Goal: Information Seeking & Learning: Check status

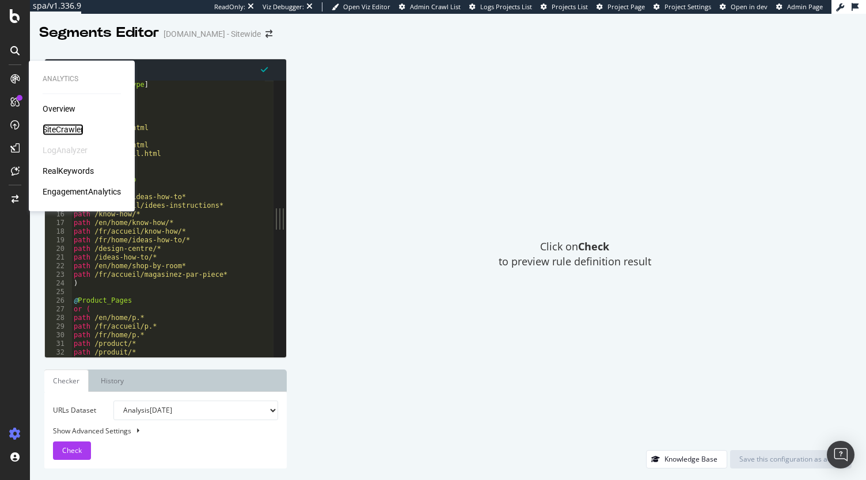
click at [59, 125] on div "SiteCrawler" at bounding box center [63, 130] width 41 height 12
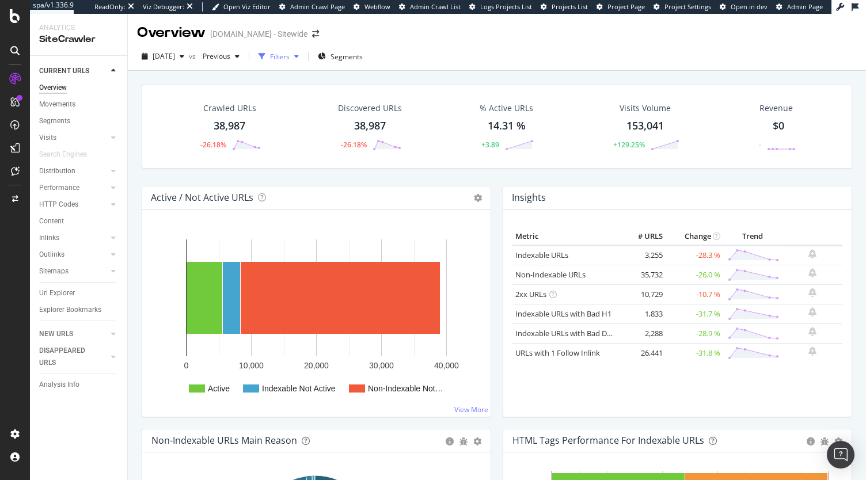
click at [290, 56] on div "Filters" at bounding box center [280, 57] width 20 height 10
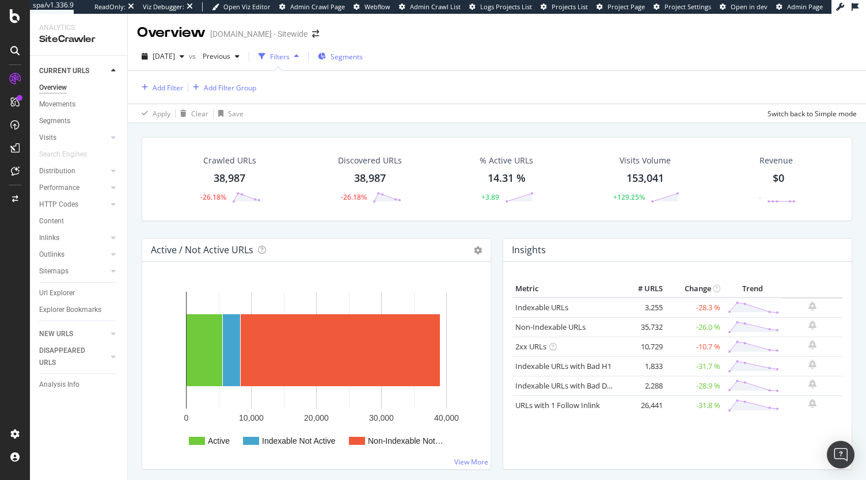
click at [363, 59] on span "Segments" at bounding box center [347, 57] width 32 height 10
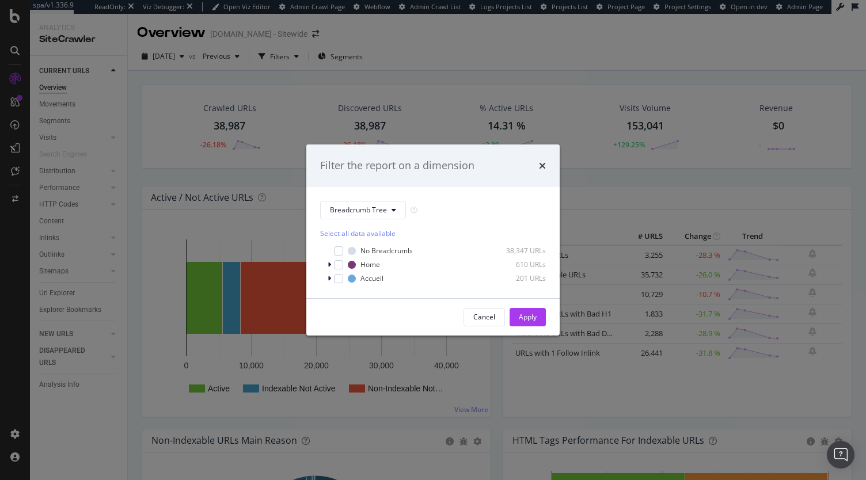
click at [378, 219] on div "Select all data available No Breadcrumb 38,347 URLs Home 610 URLs Accueil 201 U…" at bounding box center [433, 251] width 226 height 65
click at [373, 213] on span "Breadcrumb Tree" at bounding box center [358, 210] width 57 height 10
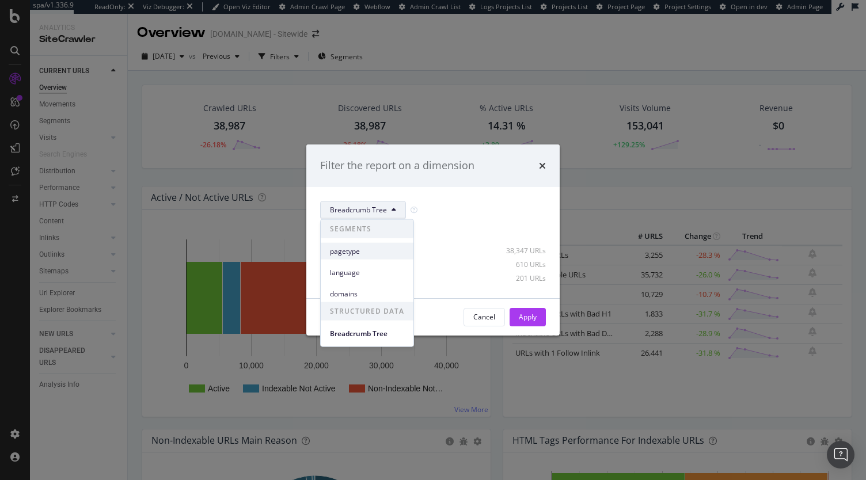
click at [361, 245] on div "pagetype" at bounding box center [367, 251] width 93 height 17
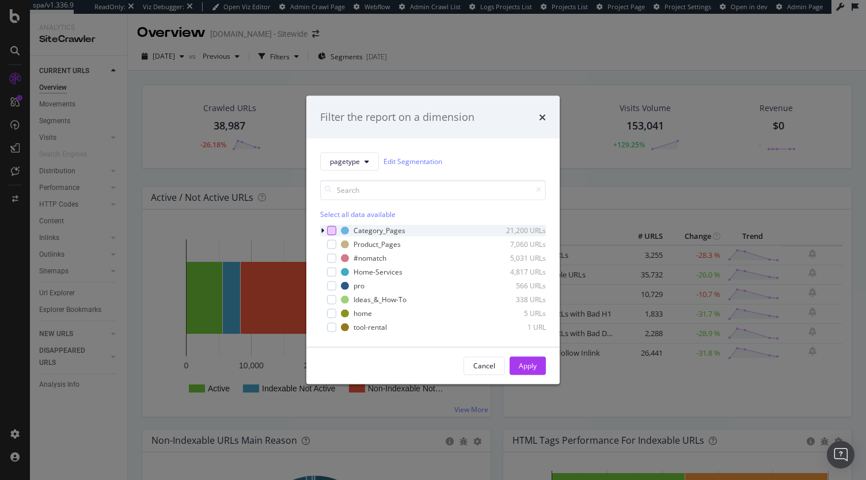
click at [327, 230] on div "modal" at bounding box center [331, 230] width 9 height 9
click at [325, 230] on div "modal" at bounding box center [323, 231] width 7 height 12
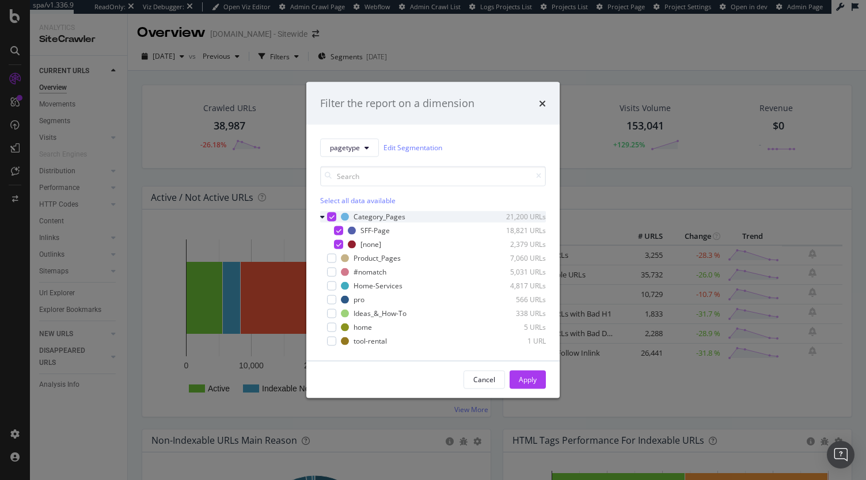
click at [331, 218] on icon "modal" at bounding box center [331, 217] width 5 height 6
click at [334, 253] on div "modal" at bounding box center [331, 257] width 9 height 9
click at [527, 382] on div "Apply" at bounding box center [528, 380] width 18 height 10
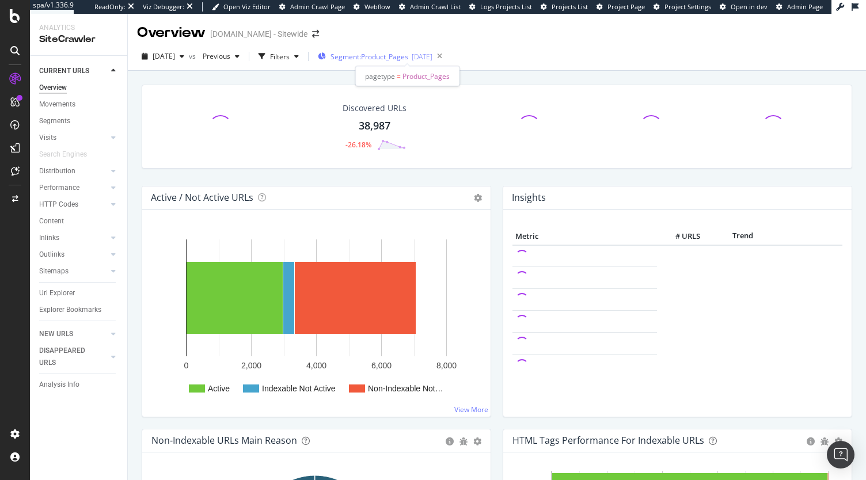
click at [385, 60] on span "Segment: Product_Pages" at bounding box center [370, 57] width 78 height 10
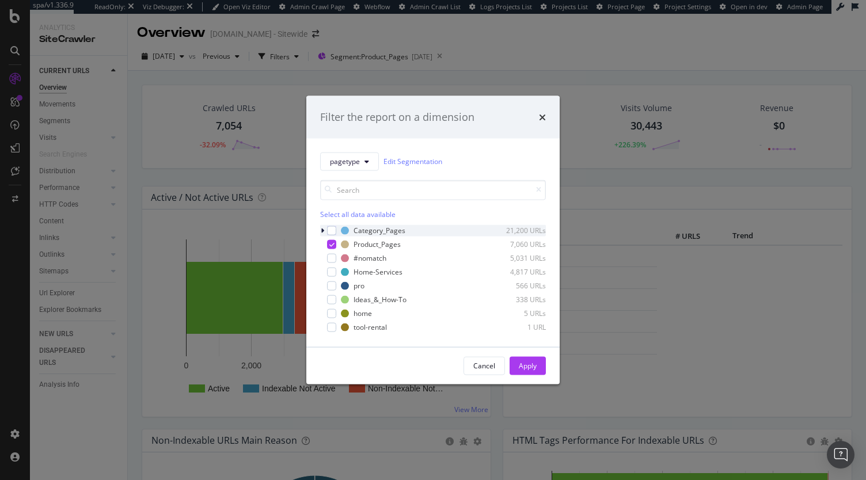
click at [322, 230] on icon "modal" at bounding box center [322, 230] width 3 height 7
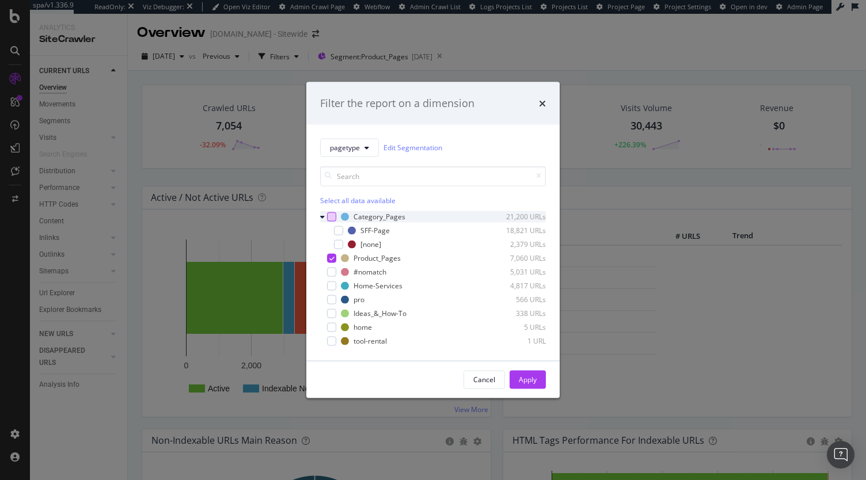
click at [332, 217] on div "modal" at bounding box center [331, 216] width 9 height 9
click at [533, 387] on div "Apply" at bounding box center [528, 379] width 18 height 17
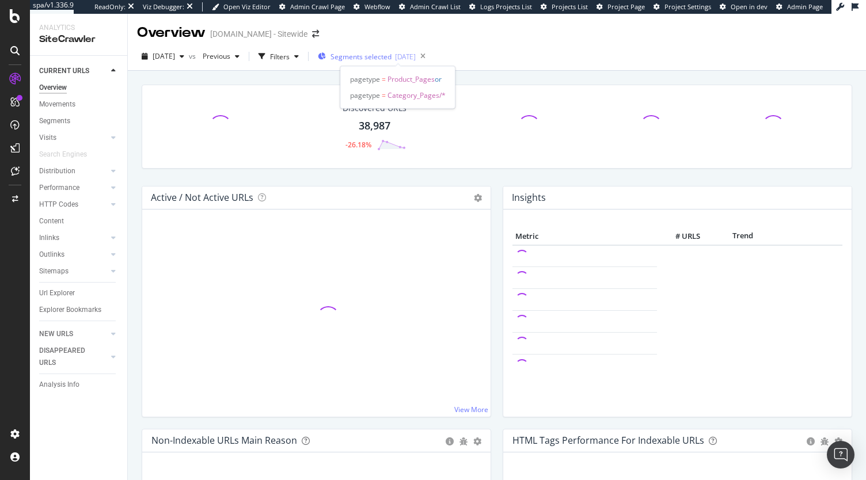
click at [377, 57] on span "Segments selected" at bounding box center [361, 57] width 61 height 10
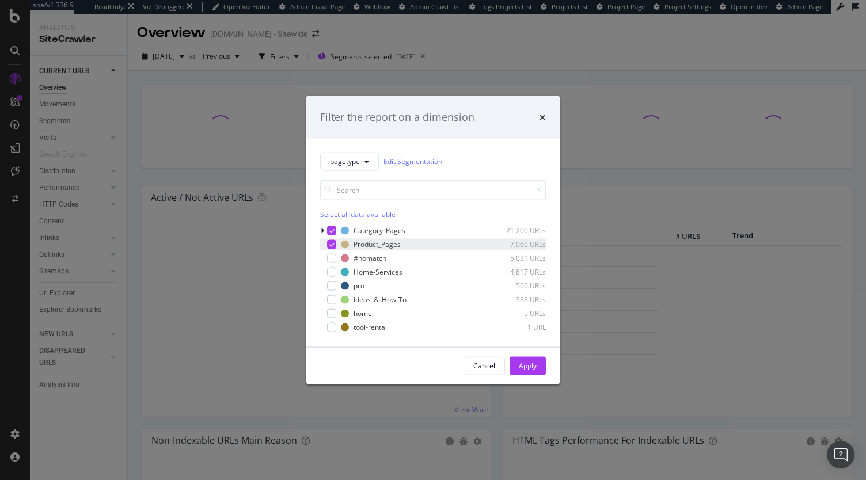
click at [329, 244] on icon "modal" at bounding box center [331, 244] width 5 height 6
click at [530, 369] on div "Apply" at bounding box center [528, 366] width 18 height 10
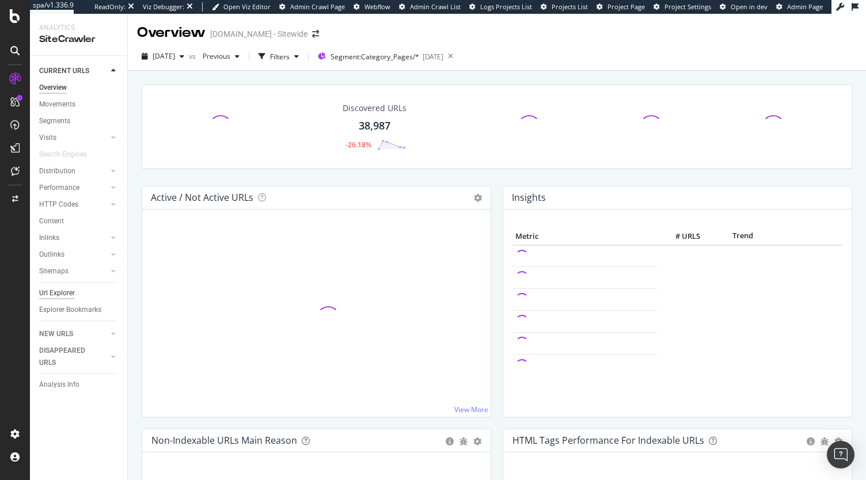
click at [51, 292] on div "Url Explorer" at bounding box center [57, 293] width 36 height 12
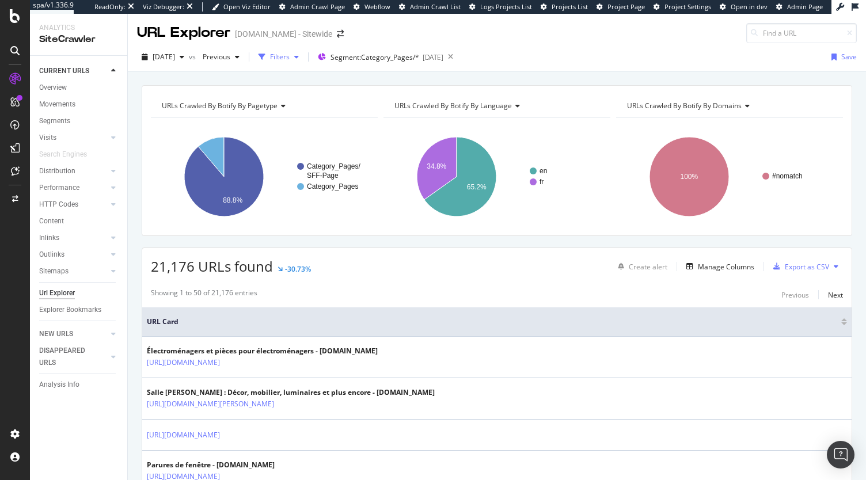
click at [290, 56] on div "Filters" at bounding box center [280, 57] width 20 height 10
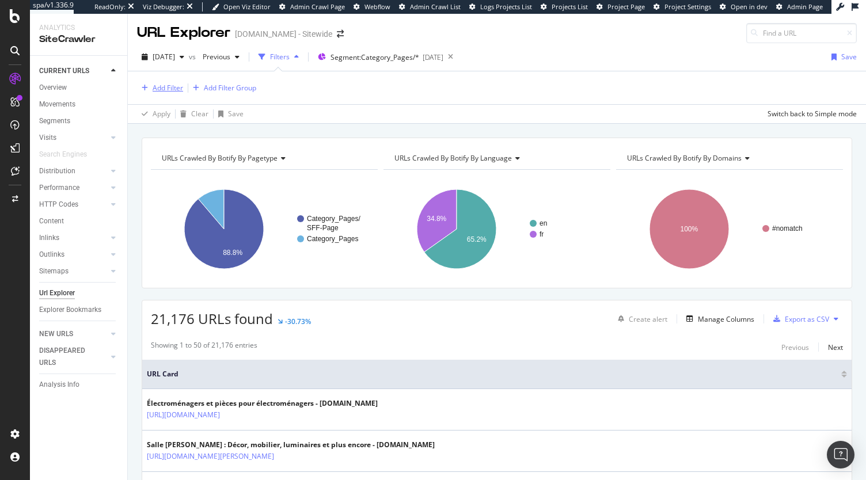
click at [167, 89] on div "Add Filter" at bounding box center [168, 88] width 31 height 10
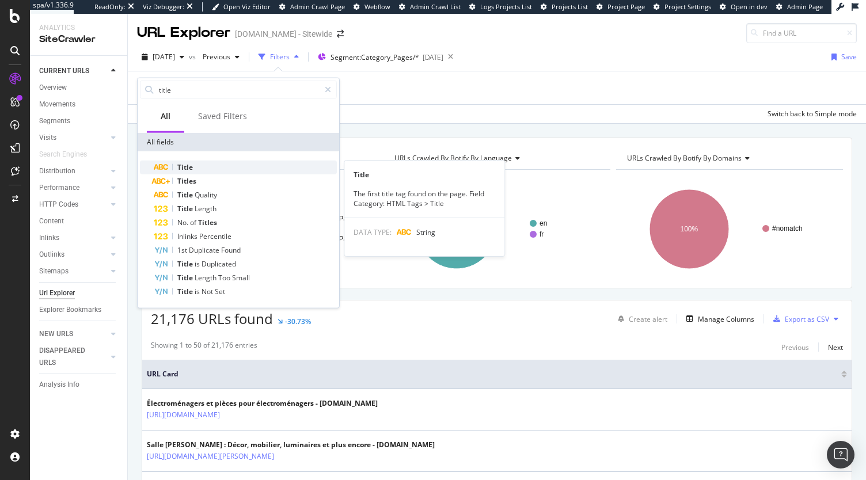
type input "title"
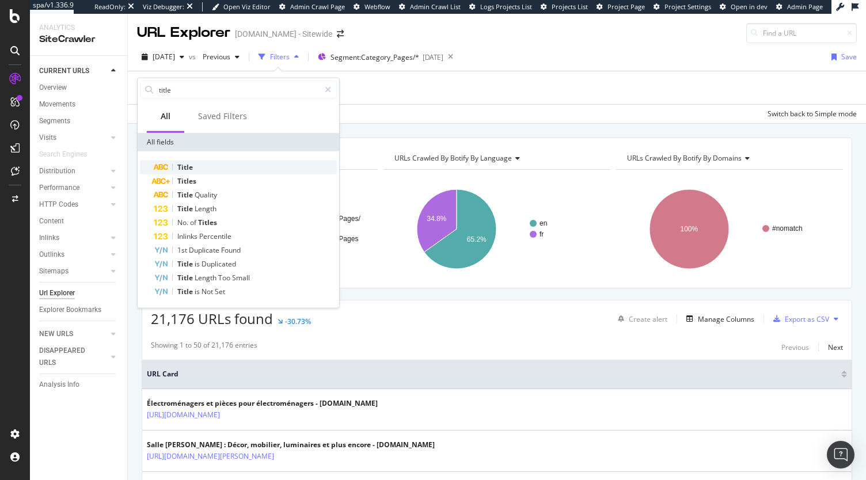
click at [177, 164] on span "Title" at bounding box center [185, 167] width 16 height 10
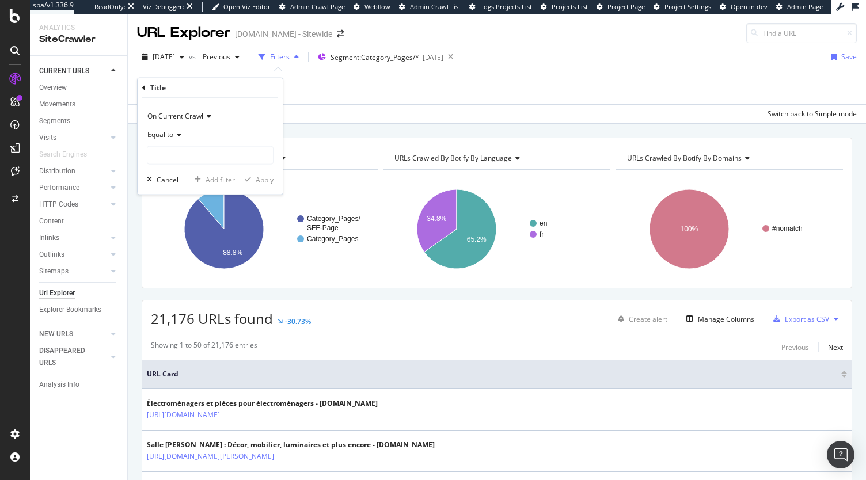
click at [169, 129] on div "Equal to" at bounding box center [210, 135] width 127 height 18
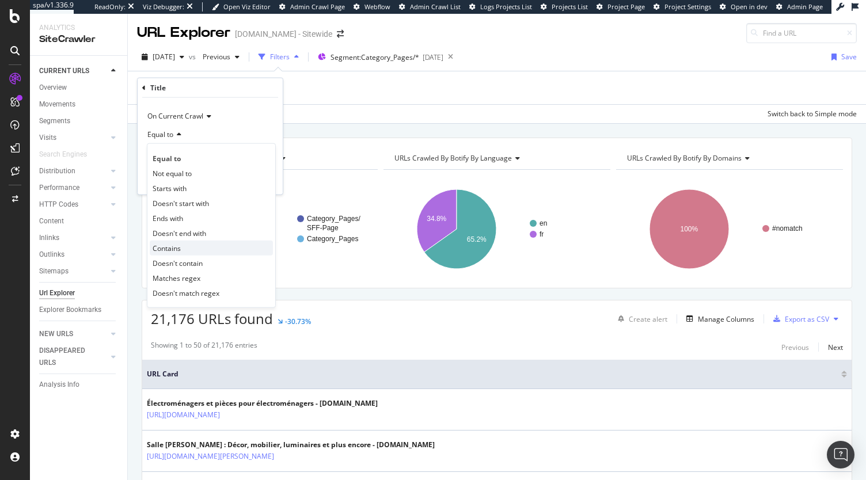
click at [176, 245] on span "Contains" at bounding box center [167, 248] width 28 height 10
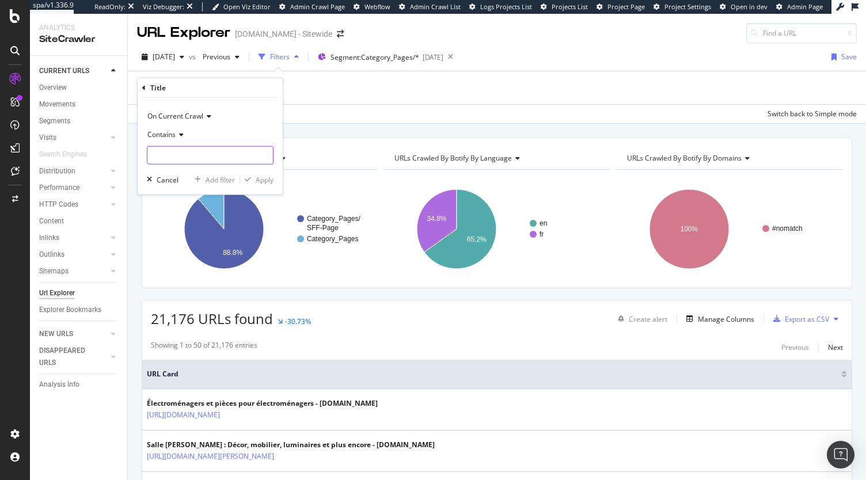
click at [181, 152] on input "text" at bounding box center [210, 155] width 126 height 18
type input "product"
click at [266, 185] on div "On Current Crawl Contains product Cancel Add filter Apply" at bounding box center [210, 146] width 145 height 97
click at [262, 179] on div "Apply" at bounding box center [265, 180] width 18 height 10
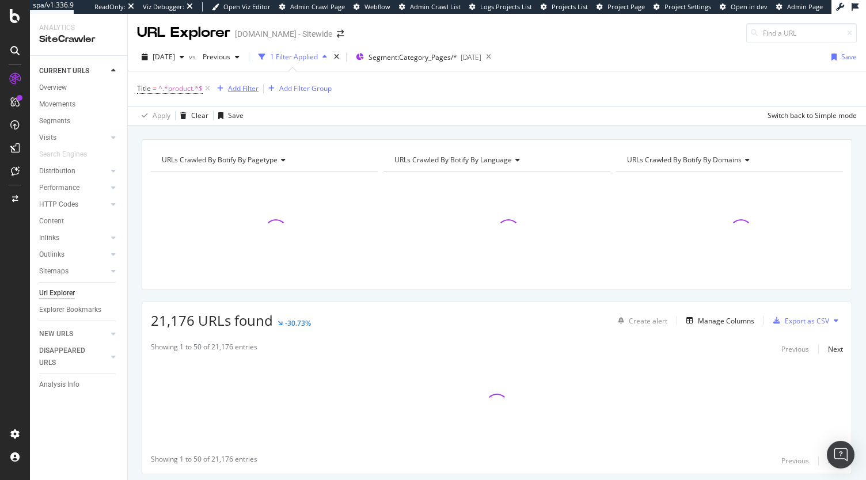
click at [247, 85] on div "Add Filter" at bounding box center [243, 89] width 31 height 10
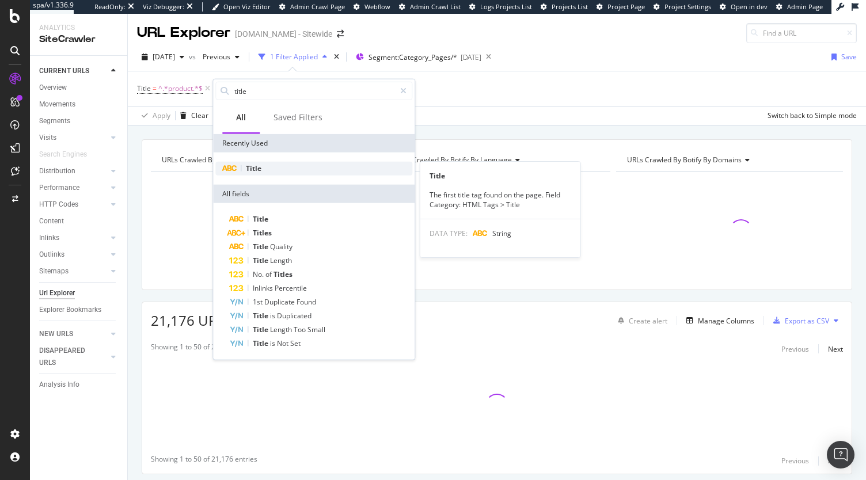
click at [265, 167] on div "Title" at bounding box center [313, 169] width 197 height 14
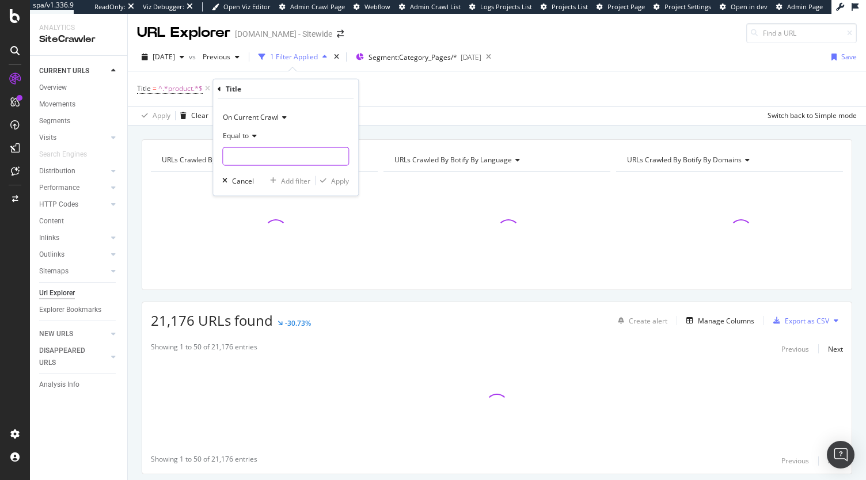
click at [261, 162] on input "text" at bounding box center [286, 156] width 126 height 18
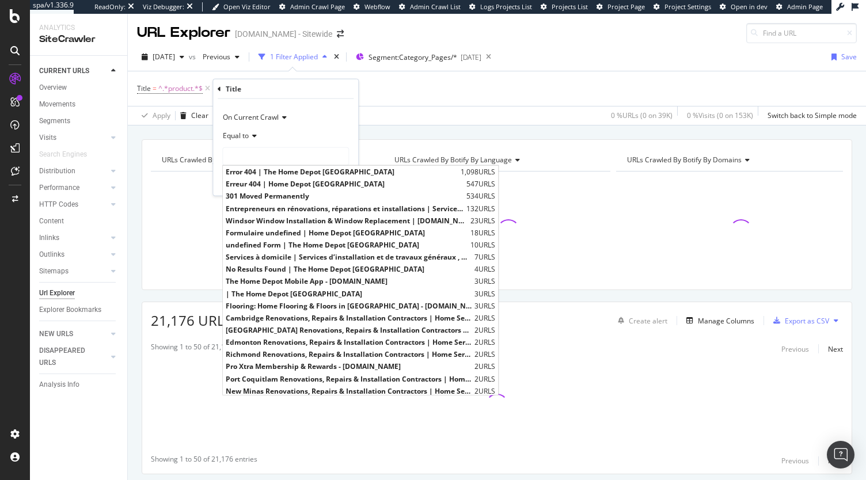
click at [244, 133] on span "Equal to" at bounding box center [236, 136] width 26 height 10
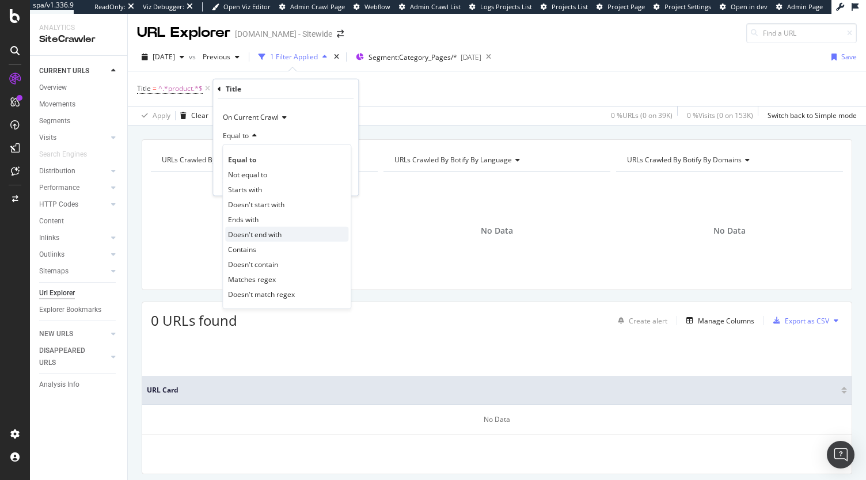
click at [251, 240] on div "Doesn't end with" at bounding box center [286, 234] width 123 height 15
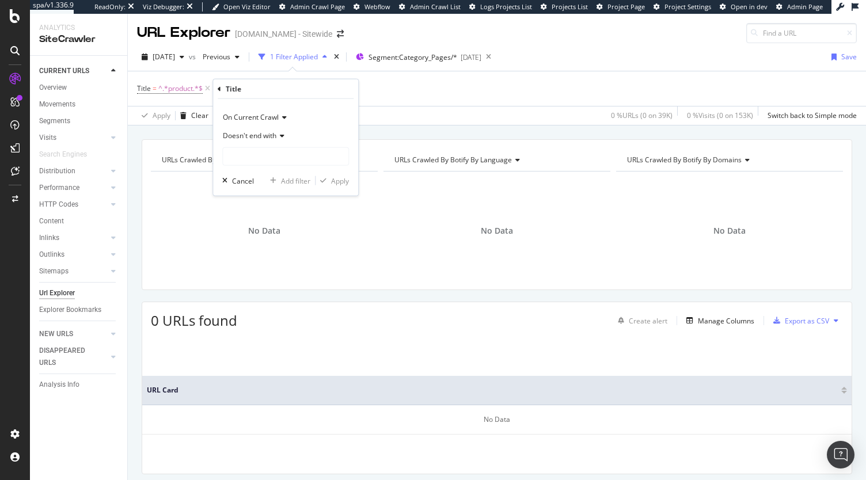
click at [262, 133] on span "Doesn't end with" at bounding box center [250, 136] width 54 height 10
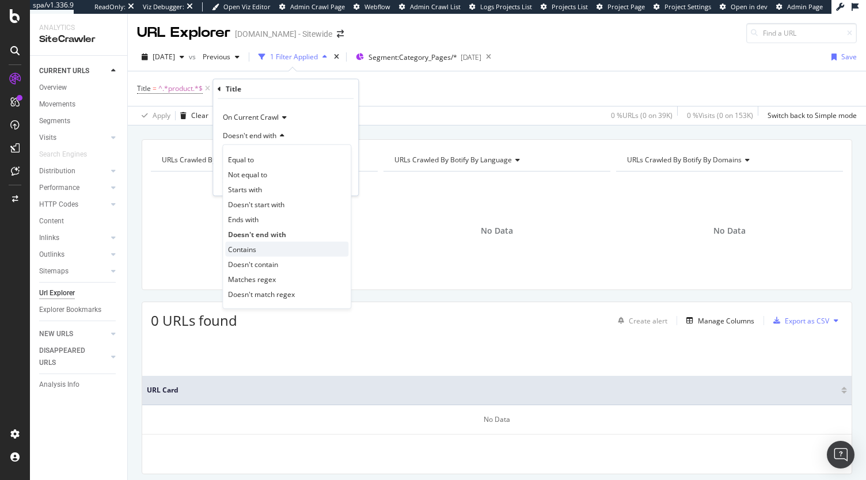
click at [251, 242] on div "Contains" at bounding box center [286, 249] width 123 height 15
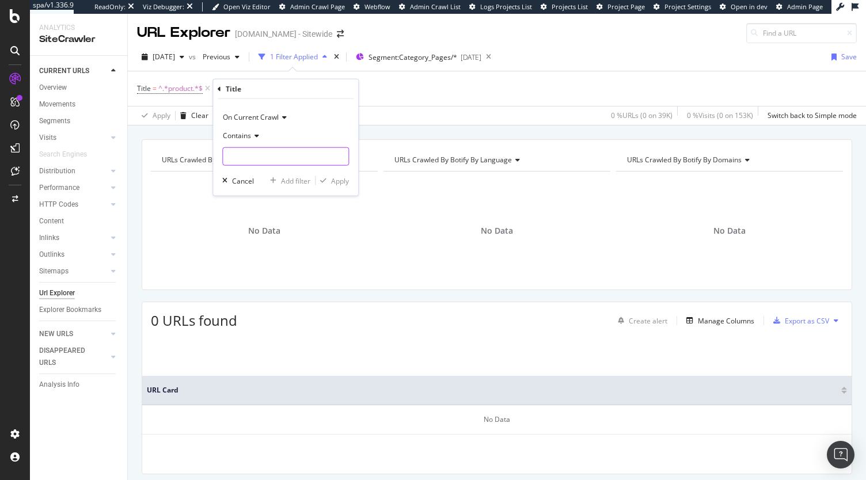
click at [256, 156] on input "text" at bounding box center [286, 156] width 126 height 18
type input "products"
click at [334, 178] on div "Apply" at bounding box center [340, 181] width 18 height 10
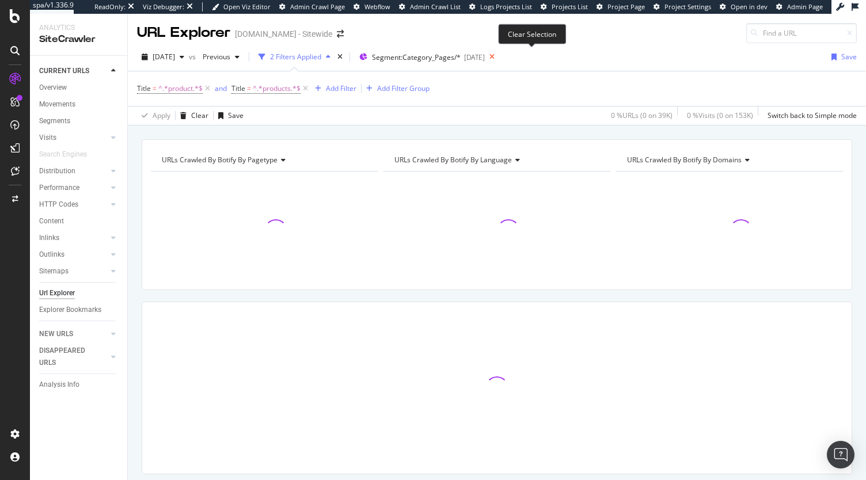
click at [499, 58] on icon at bounding box center [492, 57] width 14 height 16
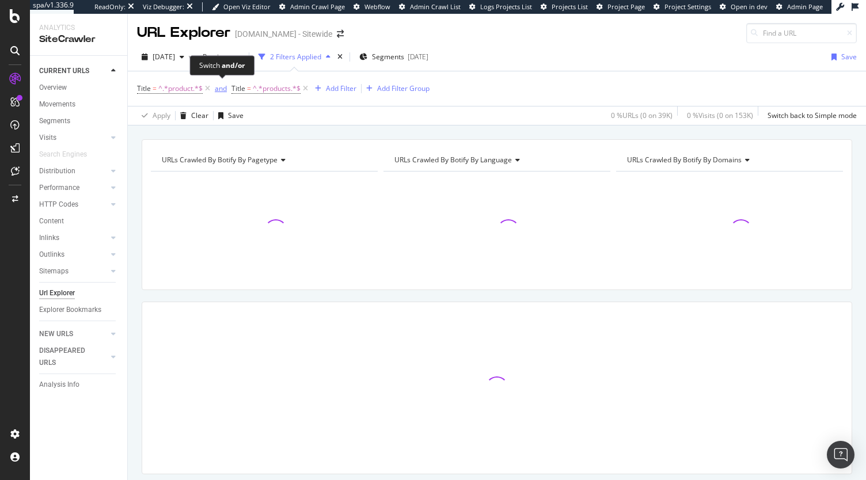
click at [219, 92] on div "and" at bounding box center [221, 89] width 12 height 10
click at [333, 90] on div "Add Filter" at bounding box center [336, 89] width 31 height 10
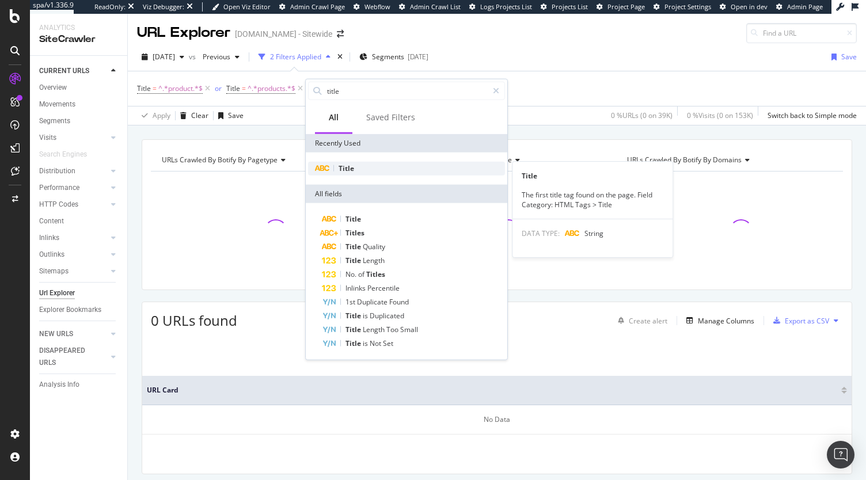
click at [346, 172] on span "Title" at bounding box center [347, 169] width 16 height 10
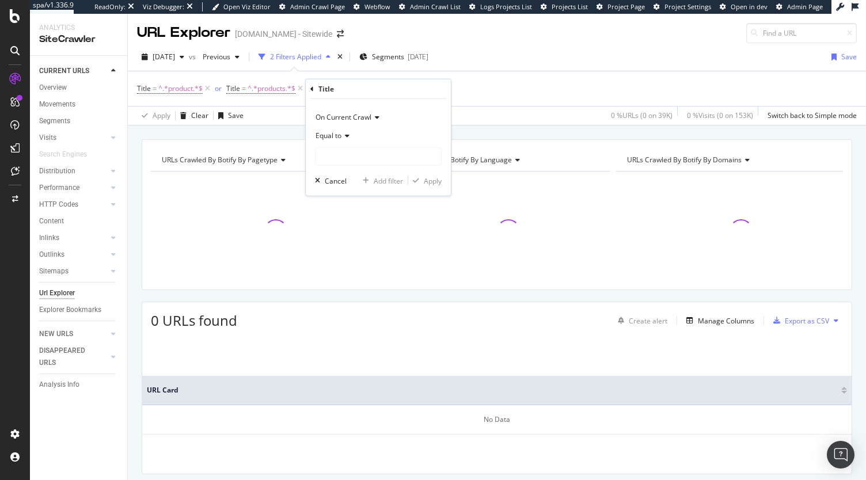
click at [329, 140] on span "Equal to" at bounding box center [329, 136] width 26 height 10
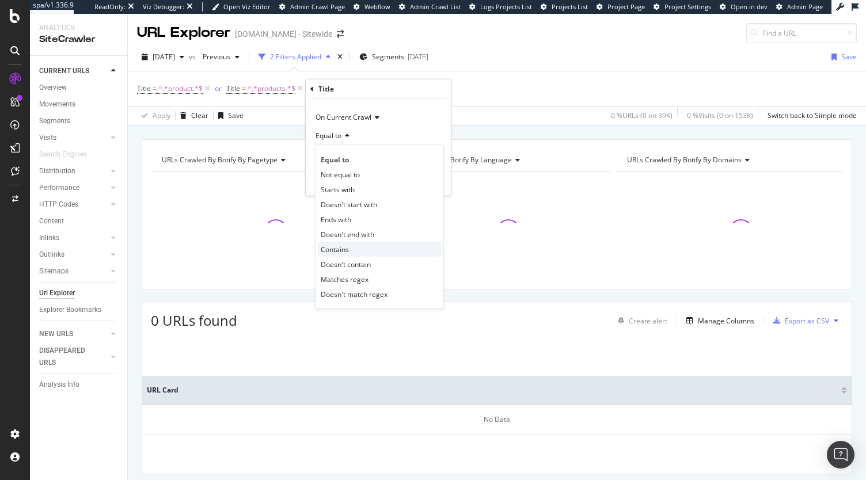
click at [338, 252] on span "Contains" at bounding box center [335, 249] width 28 height 10
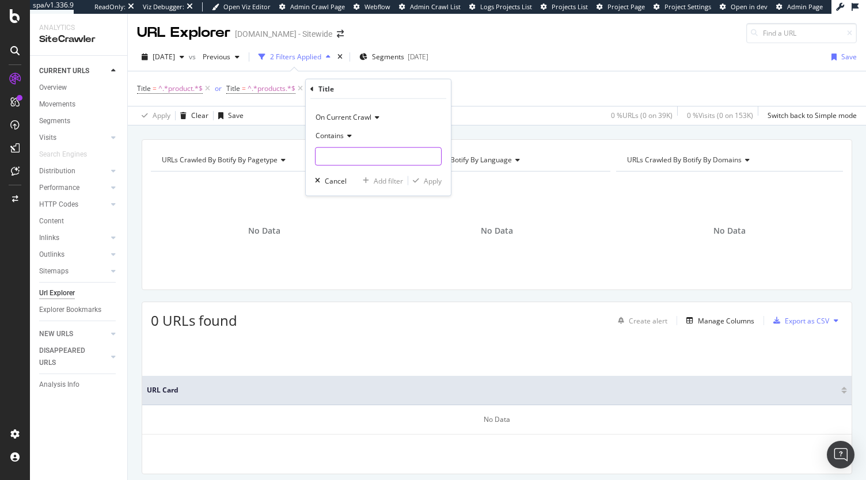
click at [349, 160] on input "text" at bounding box center [379, 156] width 126 height 18
type input "produit"
click at [438, 177] on div "Apply" at bounding box center [433, 181] width 18 height 10
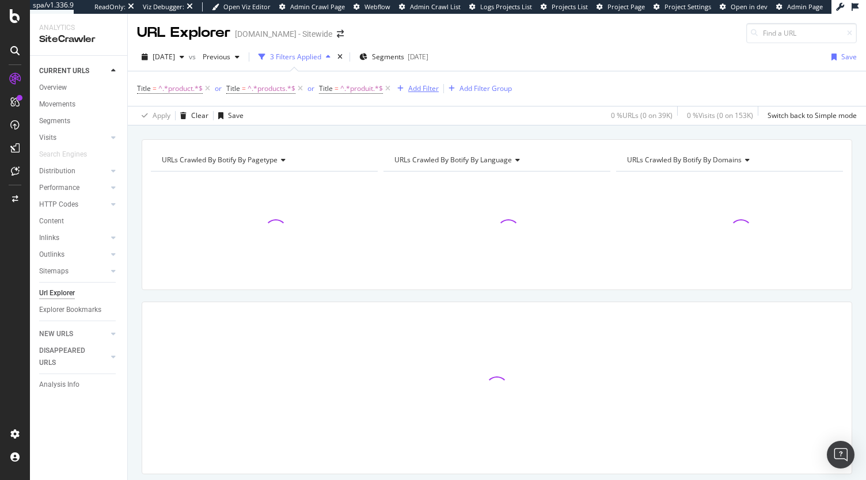
click at [429, 85] on div "Add Filter" at bounding box center [423, 89] width 31 height 10
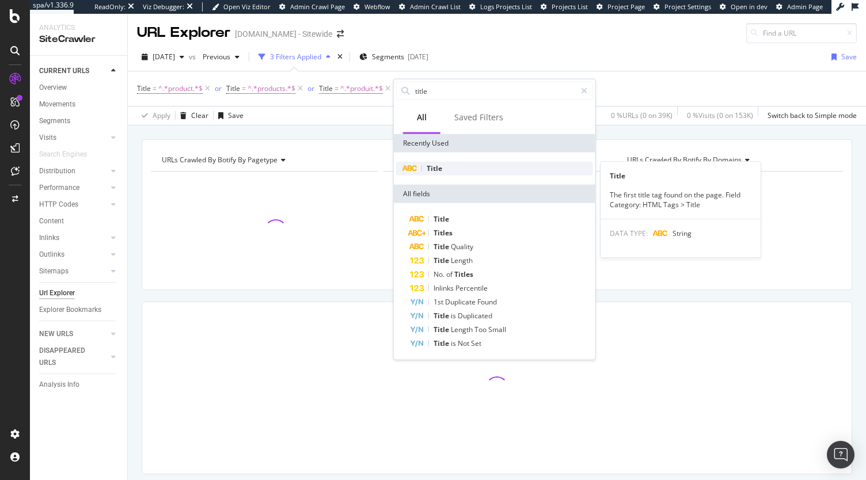
click at [441, 169] on span "Title" at bounding box center [435, 169] width 16 height 10
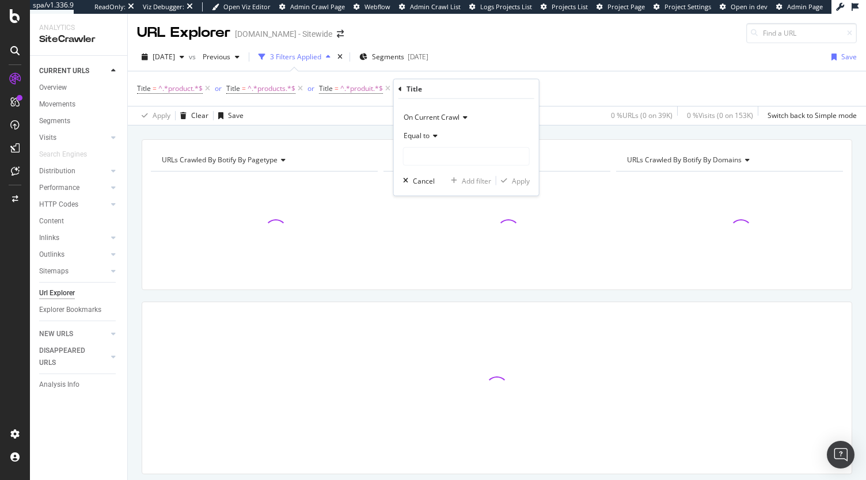
click at [415, 129] on div "Equal to" at bounding box center [466, 136] width 127 height 18
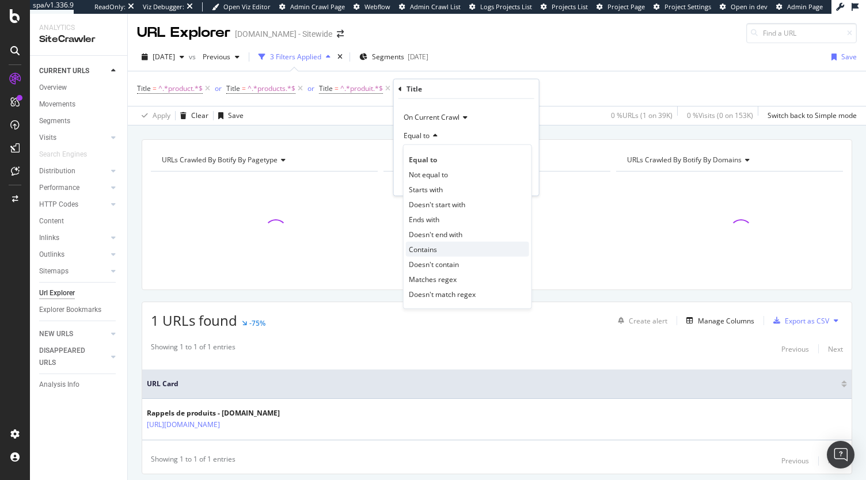
click at [431, 246] on span "Contains" at bounding box center [423, 249] width 28 height 10
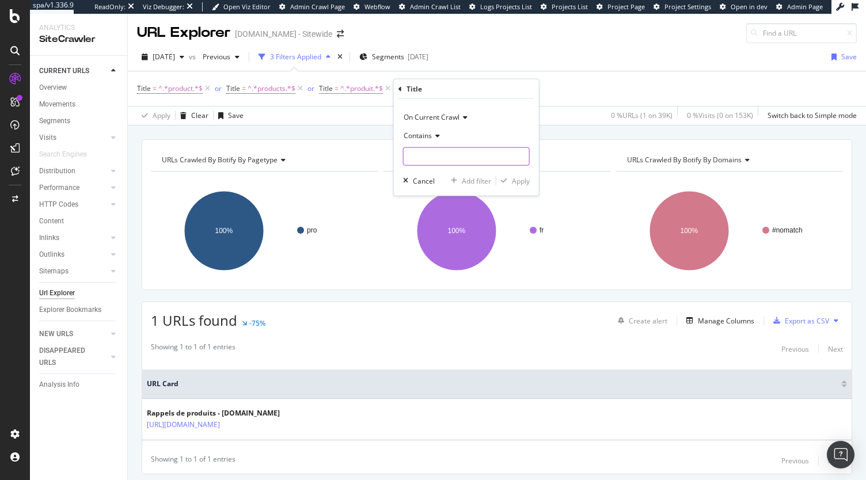
click at [437, 162] on input "text" at bounding box center [467, 156] width 126 height 18
type input "produits"
click at [512, 177] on div "Apply" at bounding box center [521, 181] width 18 height 10
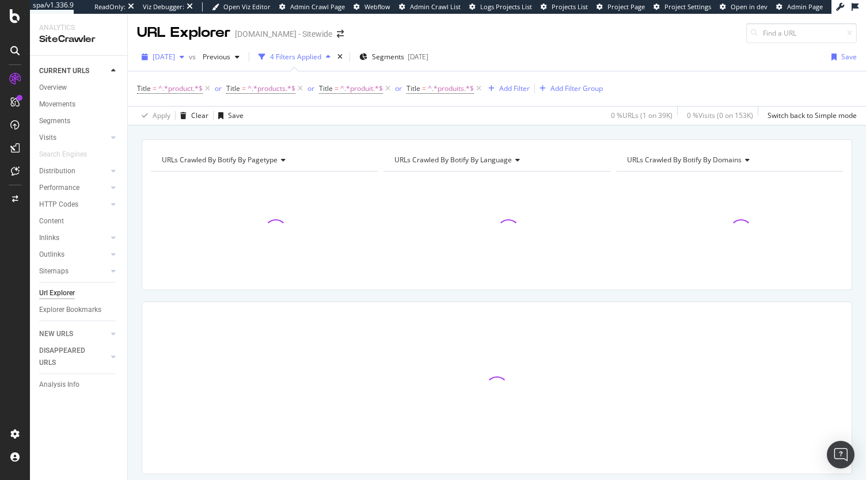
click at [175, 59] on span "2025 Aug. 11th" at bounding box center [164, 57] width 22 height 10
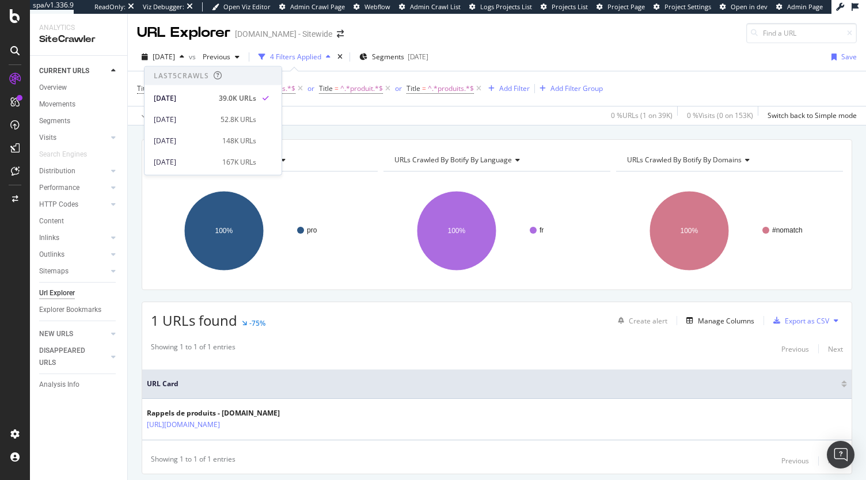
click at [659, 69] on div "2025 Aug. 11th vs Previous 4 Filters Applied Segments 2021-10-15 Save" at bounding box center [497, 59] width 738 height 23
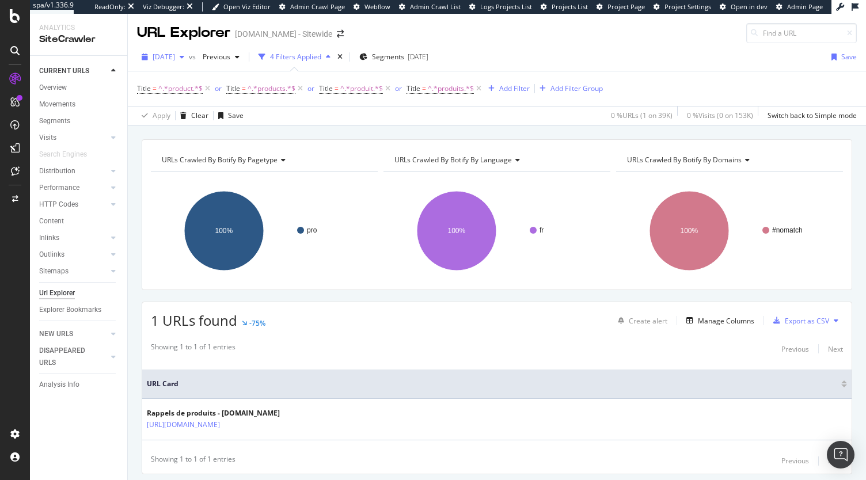
click at [175, 57] on span "2025 Aug. 11th" at bounding box center [164, 57] width 22 height 10
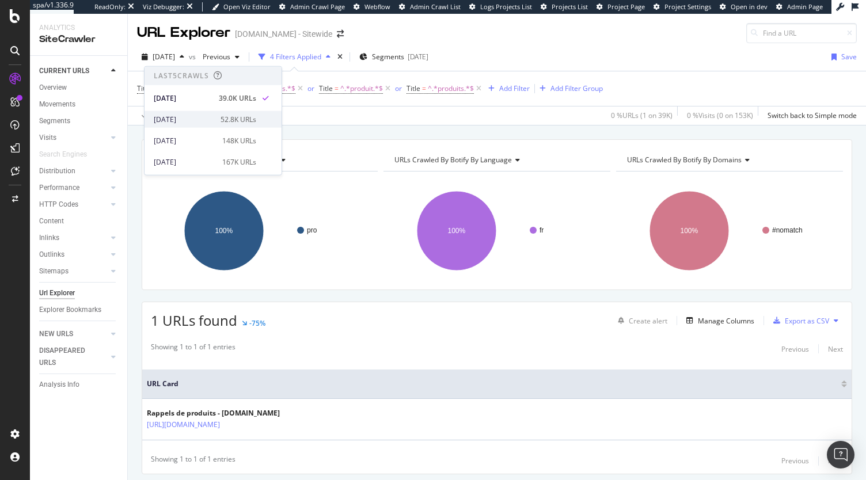
click at [205, 123] on div "2025 Jul. 28th" at bounding box center [184, 119] width 60 height 10
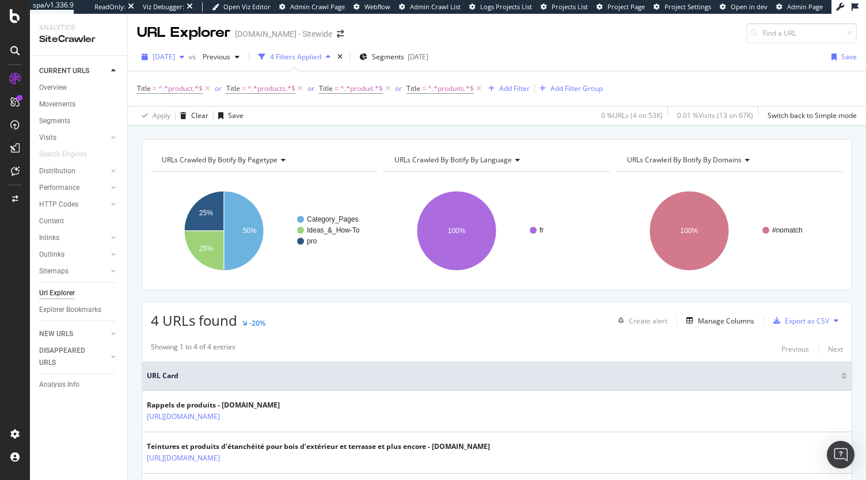
click at [175, 58] on span "2025 Jul. 28th" at bounding box center [164, 57] width 22 height 10
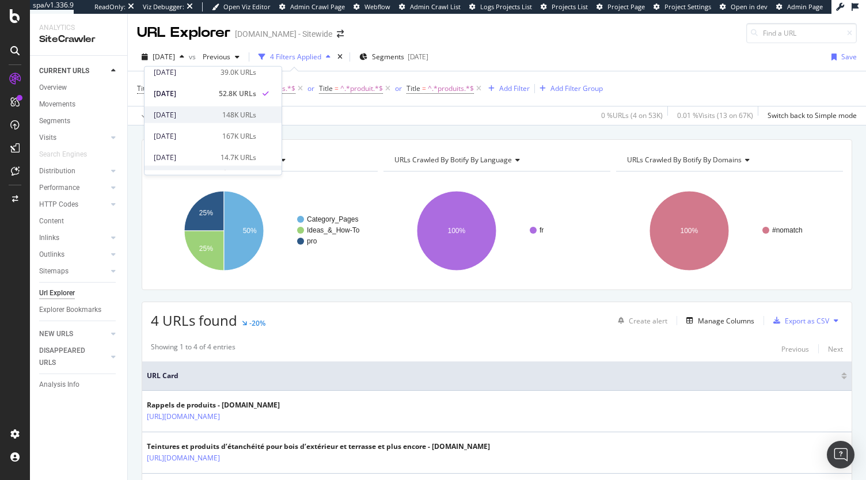
click at [202, 112] on div "2025 Jun. 14th" at bounding box center [185, 114] width 62 height 10
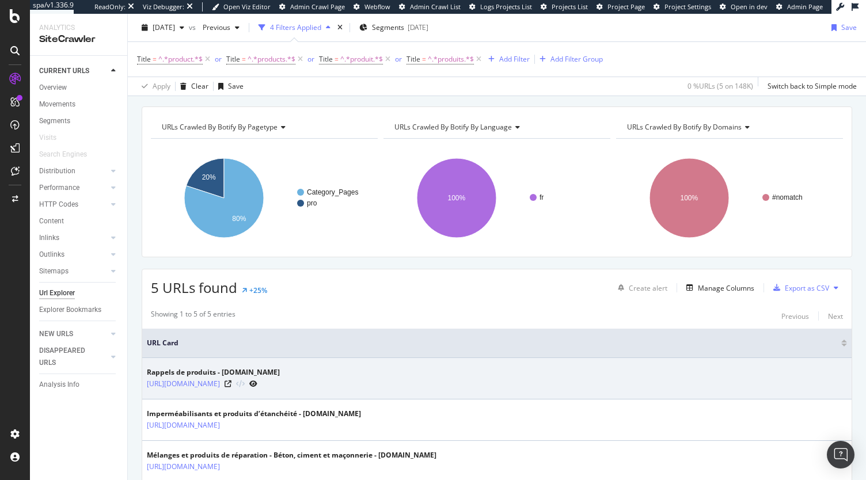
scroll to position [115, 0]
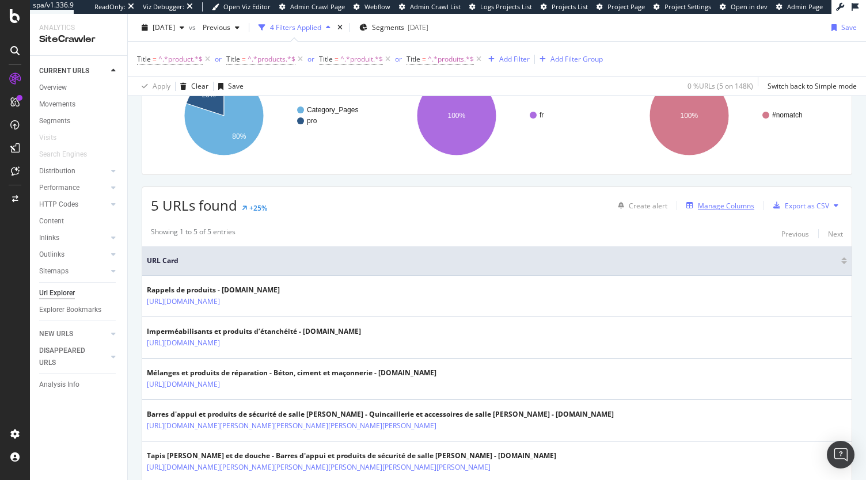
click at [723, 203] on div "Manage Columns" at bounding box center [726, 206] width 56 height 10
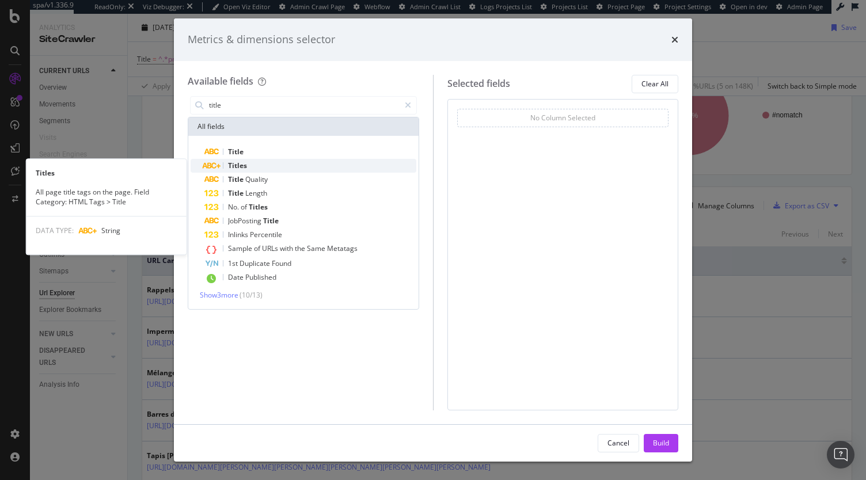
type input "title"
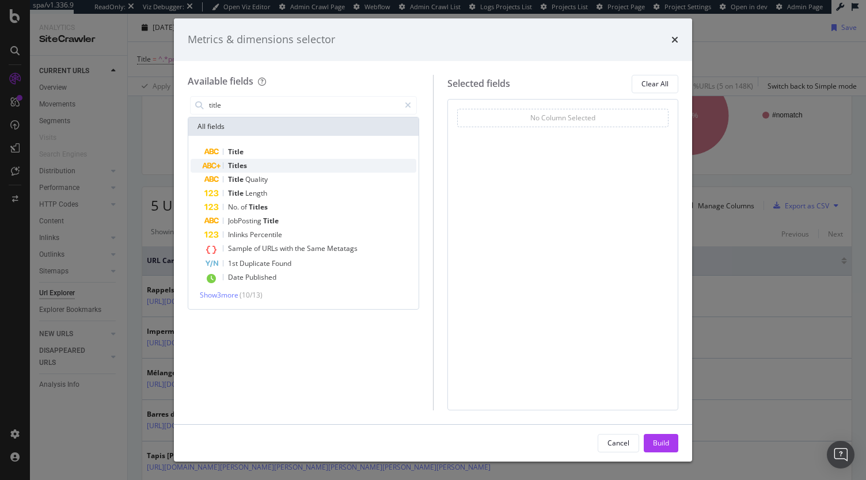
click at [243, 163] on span "Titles" at bounding box center [237, 166] width 19 height 10
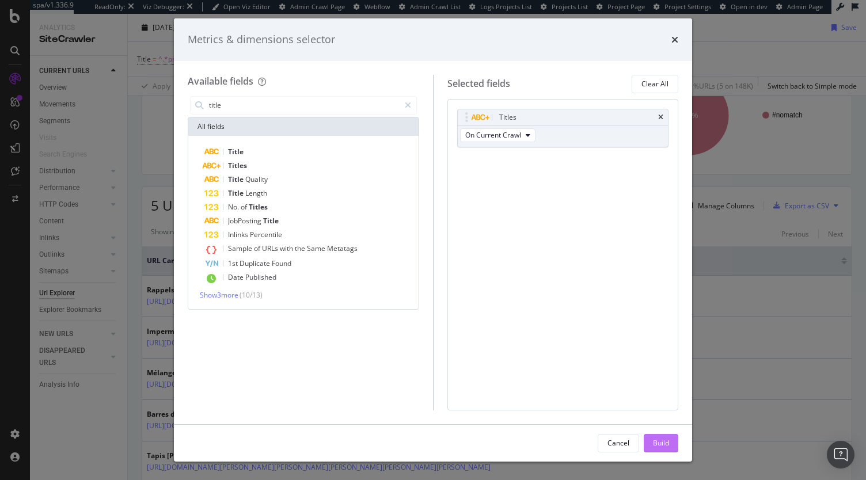
click at [669, 443] on button "Build" at bounding box center [661, 443] width 35 height 18
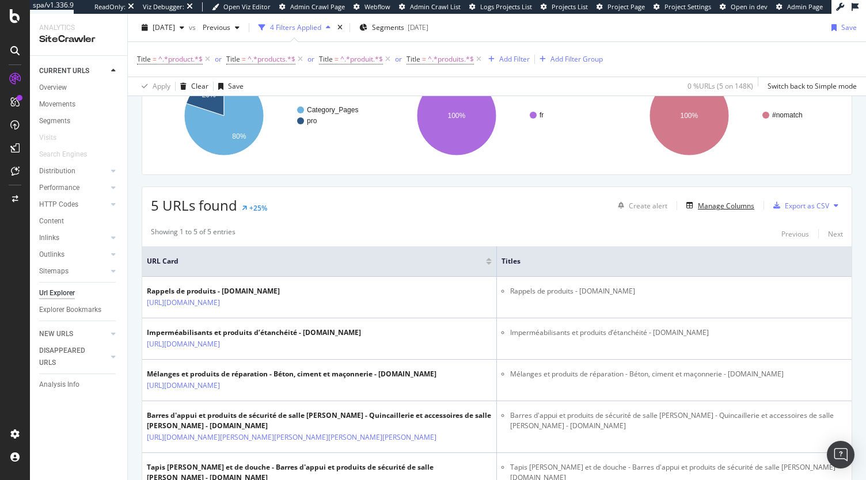
scroll to position [33, 0]
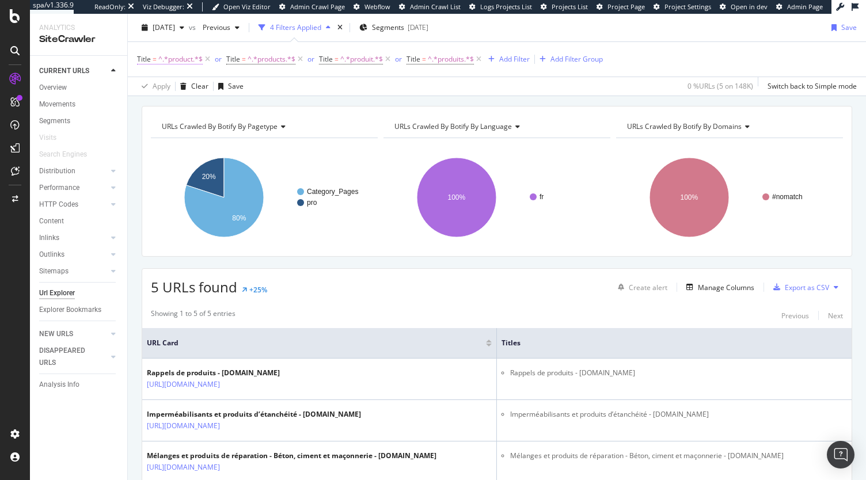
click at [148, 59] on span "Title" at bounding box center [144, 59] width 14 height 10
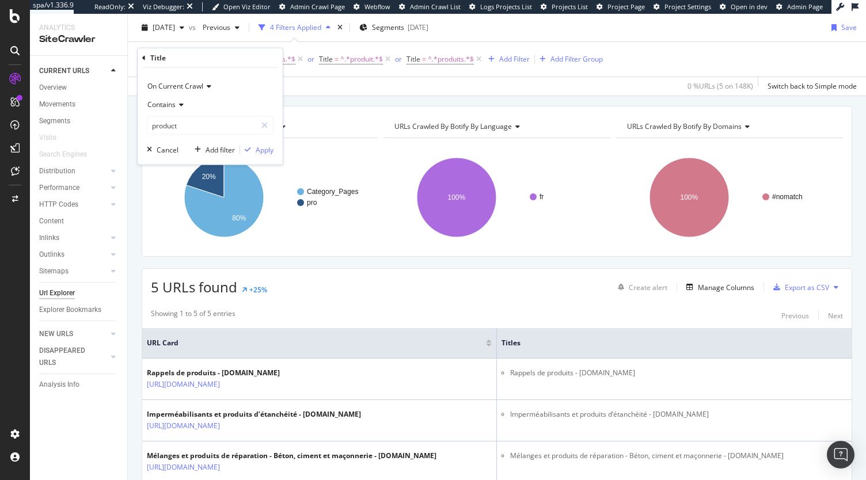
click at [687, 60] on div "Title = ^.*product.*$ or Title = ^.*products.*$ or Title = ^.*produit.*$ or Tit…" at bounding box center [497, 59] width 720 height 35
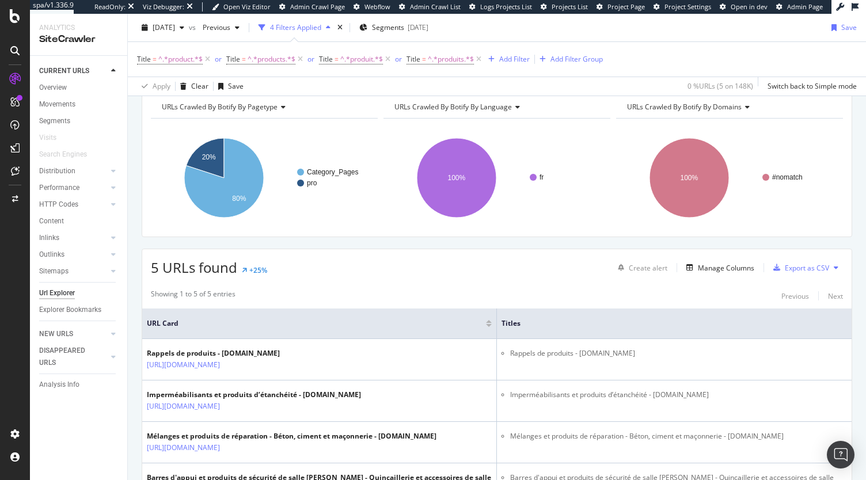
scroll to position [0, 0]
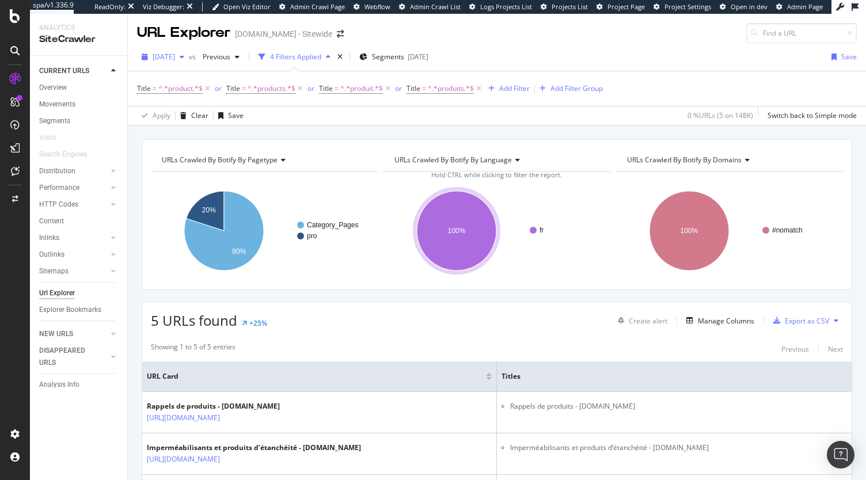
click at [175, 52] on span "2025 Jun. 14th" at bounding box center [164, 57] width 22 height 10
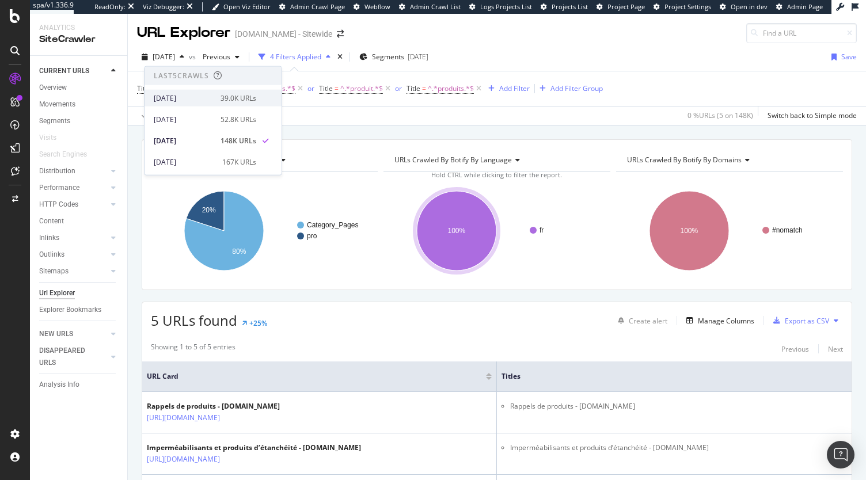
click at [242, 103] on div "2025 Aug. 11th 39.0K URLs" at bounding box center [213, 98] width 137 height 17
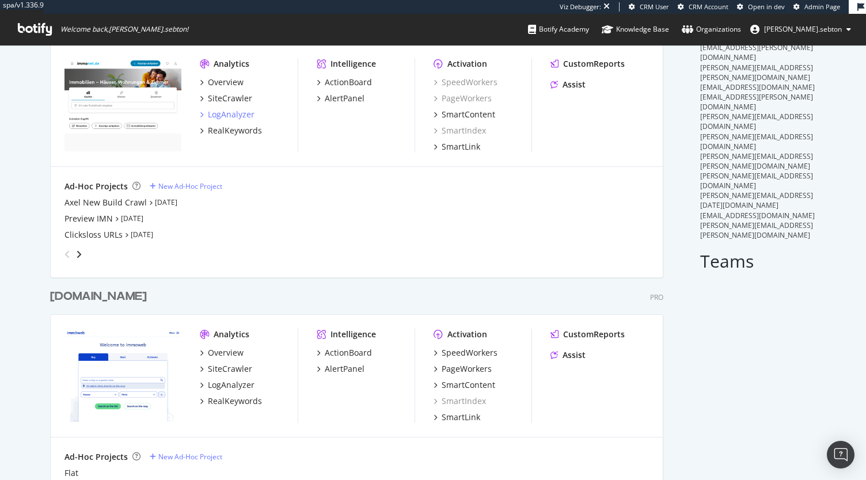
scroll to position [288, 0]
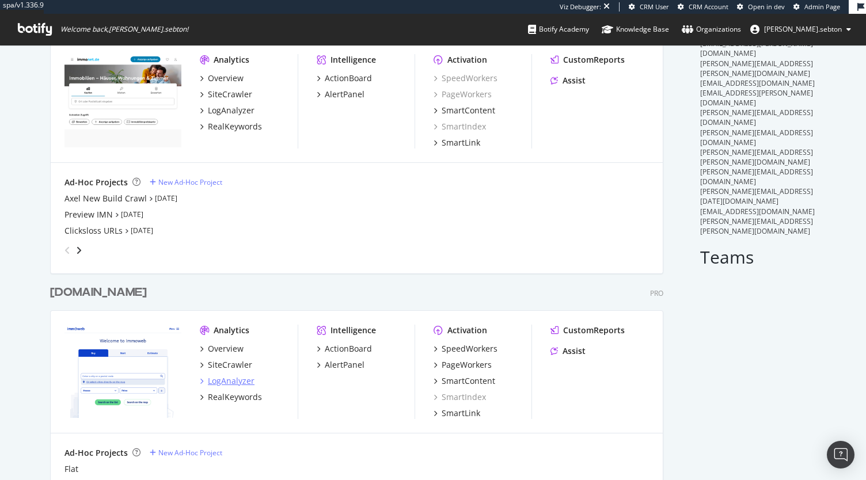
click at [213, 376] on div "LogAnalyzer" at bounding box center [231, 382] width 47 height 12
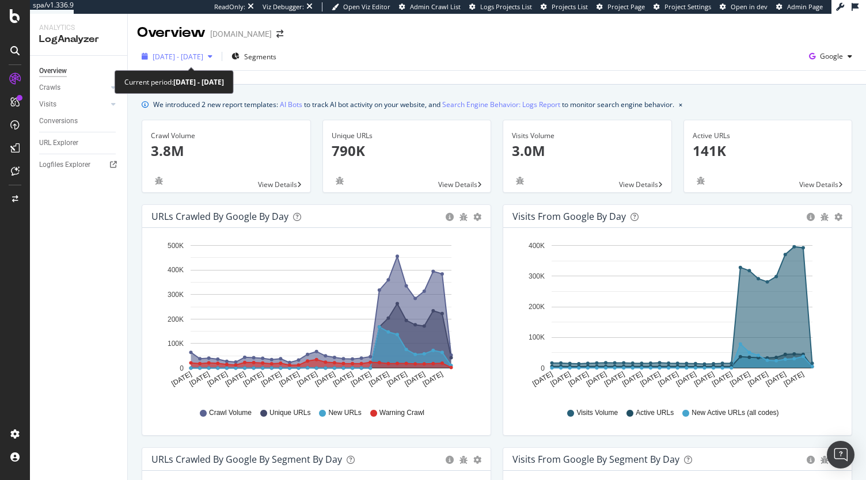
click at [203, 57] on span "2025 Jul. 23rd - Aug. 21st" at bounding box center [178, 57] width 51 height 10
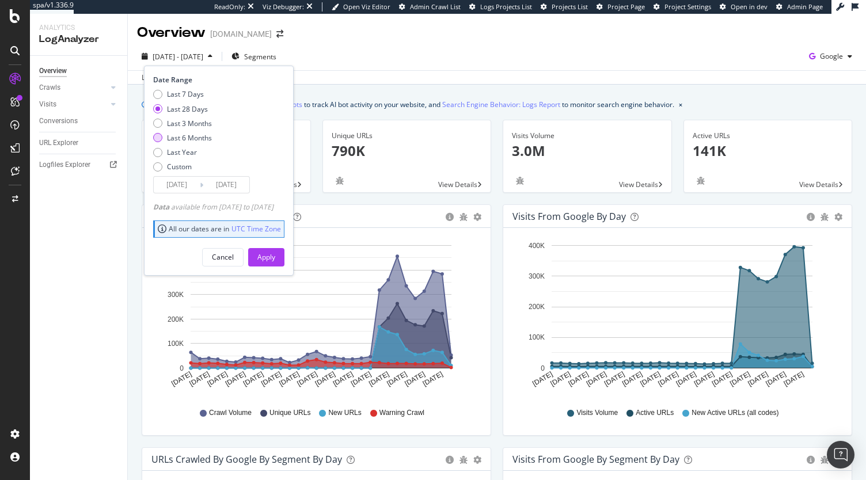
click at [192, 138] on div "Last 6 Months" at bounding box center [189, 138] width 45 height 10
type input "2025/02/22"
click at [275, 257] on div "Apply" at bounding box center [266, 257] width 18 height 10
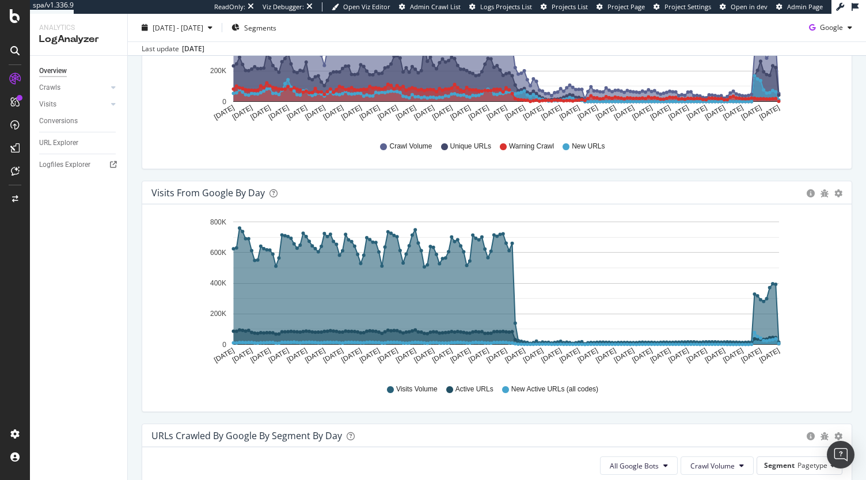
scroll to position [288, 0]
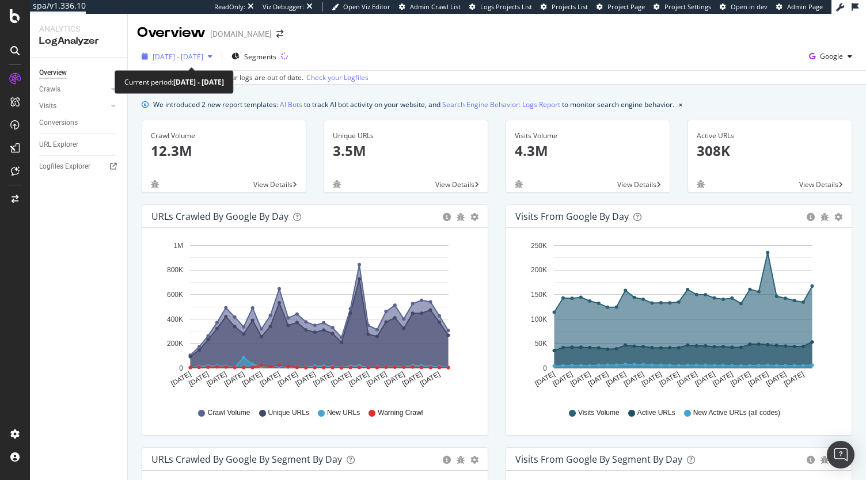
click at [181, 64] on div "2025 Jul. 19th - Aug. 17th" at bounding box center [177, 56] width 80 height 17
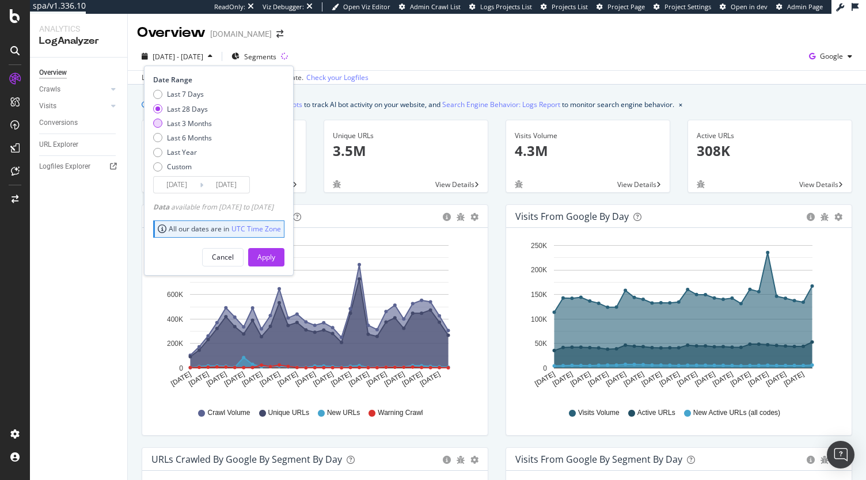
click at [188, 123] on div "Last 3 Months" at bounding box center [189, 124] width 45 height 10
type input "2025/05/18"
click at [275, 258] on div "Apply" at bounding box center [266, 257] width 18 height 10
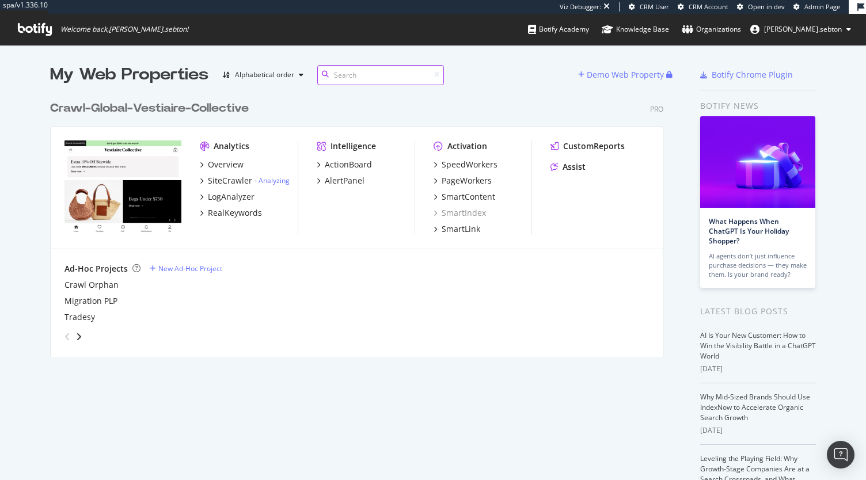
scroll to position [262, 613]
click at [221, 194] on div "LogAnalyzer" at bounding box center [231, 197] width 47 height 12
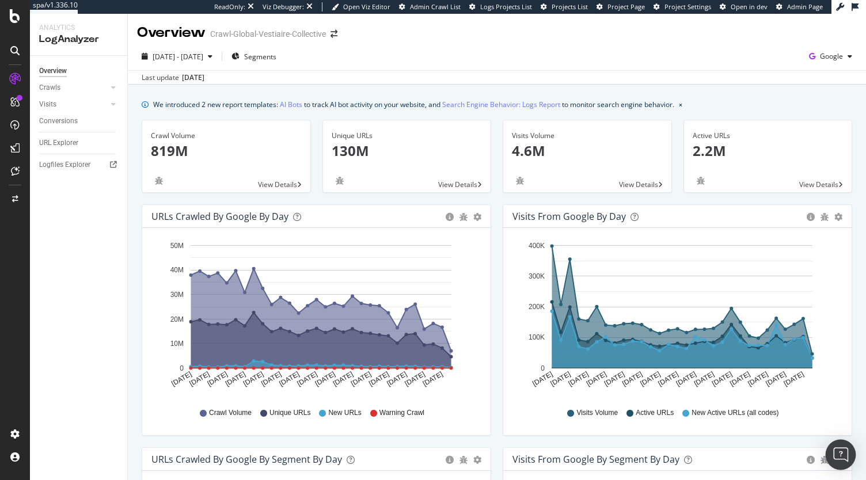
click at [836, 460] on img "Open Intercom Messenger" at bounding box center [840, 455] width 15 height 15
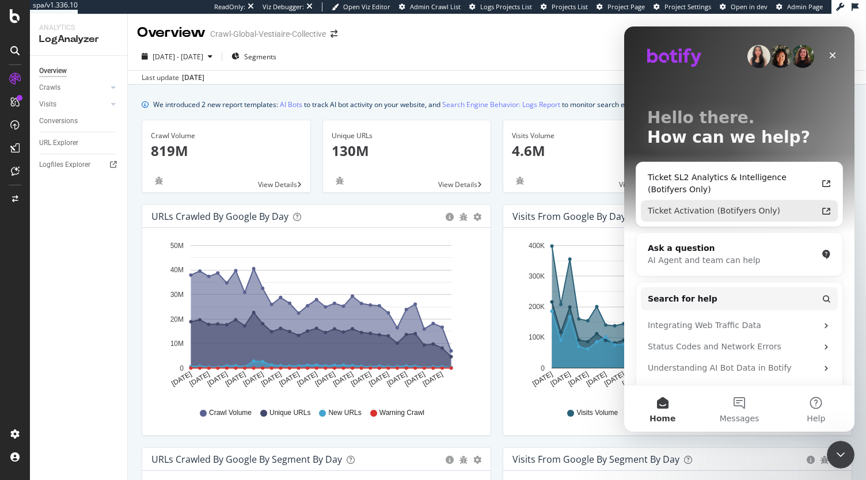
click at [748, 207] on div "Ticket Activation (Botifyers Only)" at bounding box center [732, 211] width 169 height 12
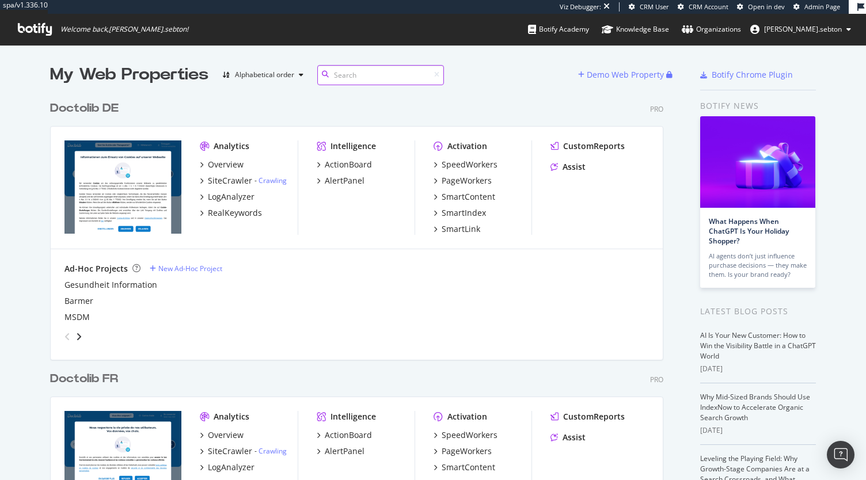
scroll to position [929, 613]
click at [472, 166] on div "SpeedWorkers" at bounding box center [470, 165] width 56 height 12
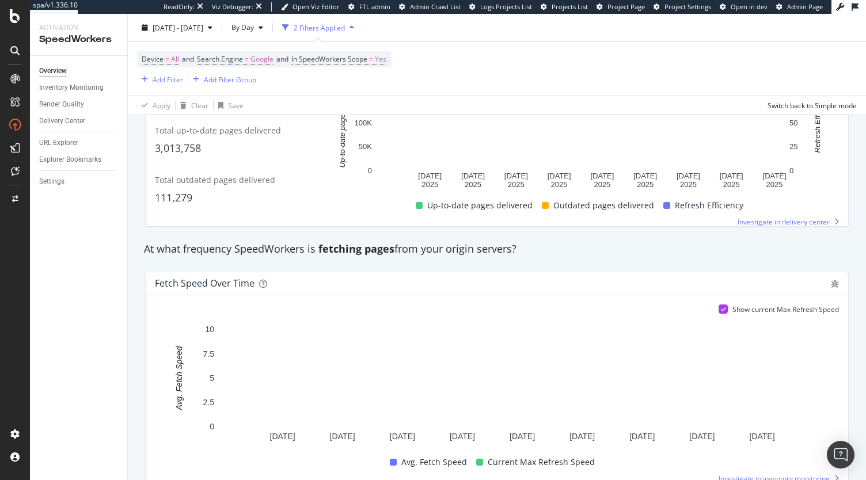
scroll to position [691, 0]
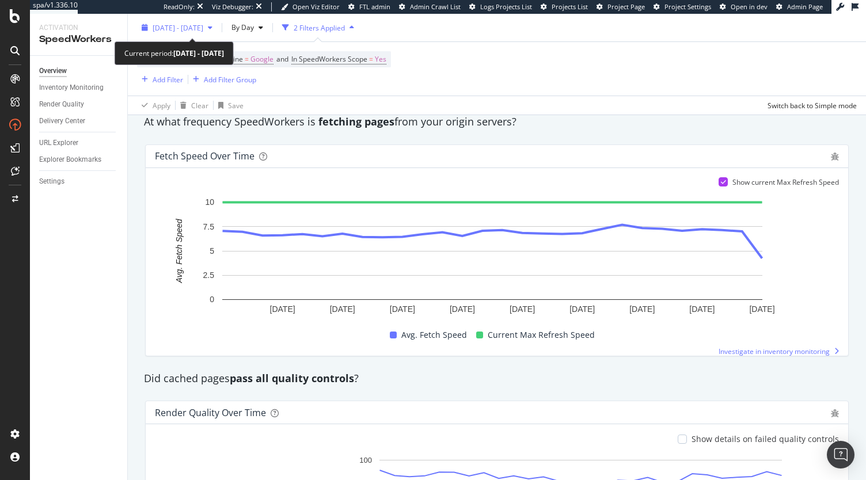
click at [203, 31] on span "[DATE] - [DATE]" at bounding box center [178, 27] width 51 height 10
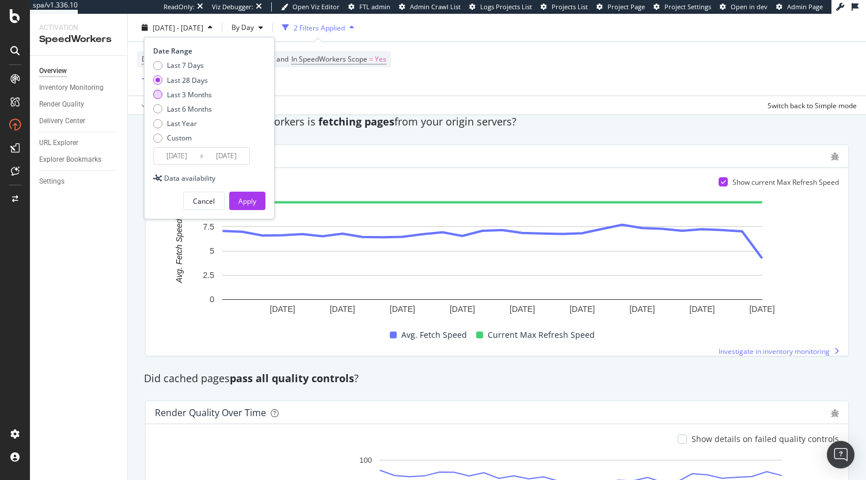
click at [194, 94] on div "Last 3 Months" at bounding box center [189, 94] width 45 height 10
type input "[DATE]"
click at [244, 192] on button "Apply" at bounding box center [247, 201] width 36 height 18
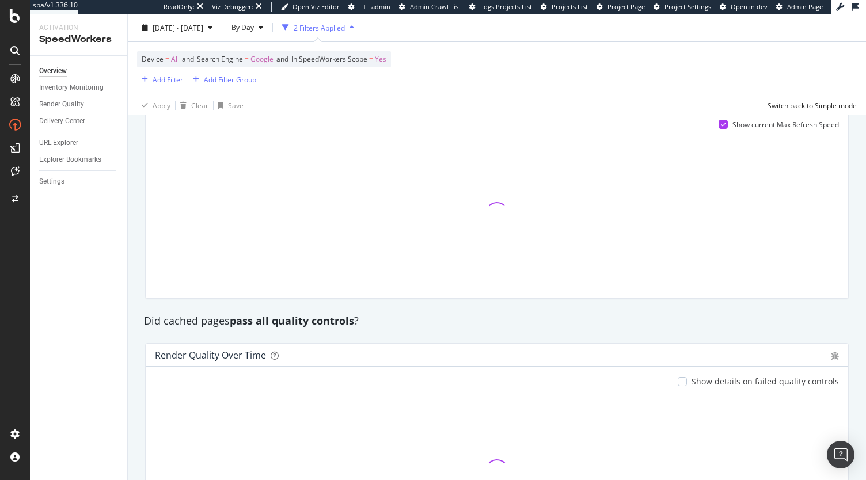
scroll to position [691, 0]
